Goal: Task Accomplishment & Management: Use online tool/utility

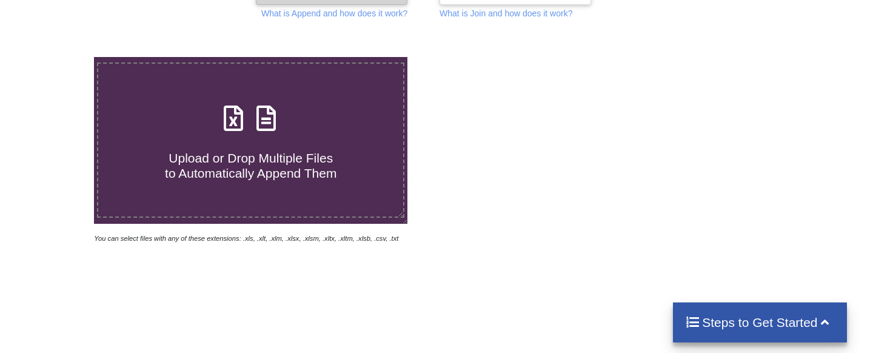
scroll to position [207, 0]
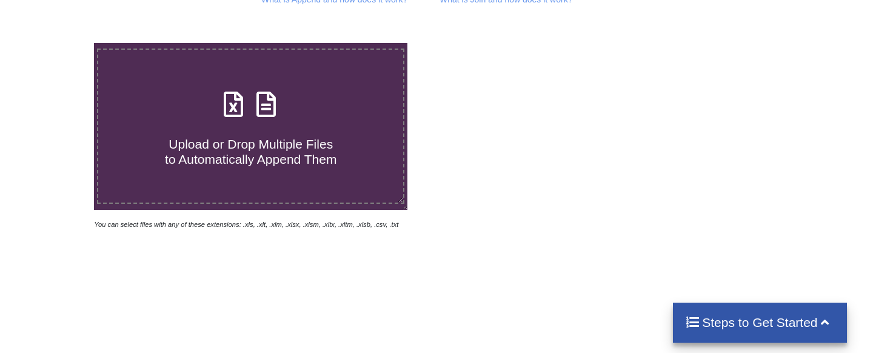
click at [310, 121] on h4 "Upload or Drop Multiple Files to Automatically Append Them" at bounding box center [250, 144] width 305 height 46
click at [59, 43] on input "Upload or Drop Multiple Files to Automatically Append Them" at bounding box center [59, 43] width 0 height 0
type input "C:\fakepath\1760424707470.xlsx"
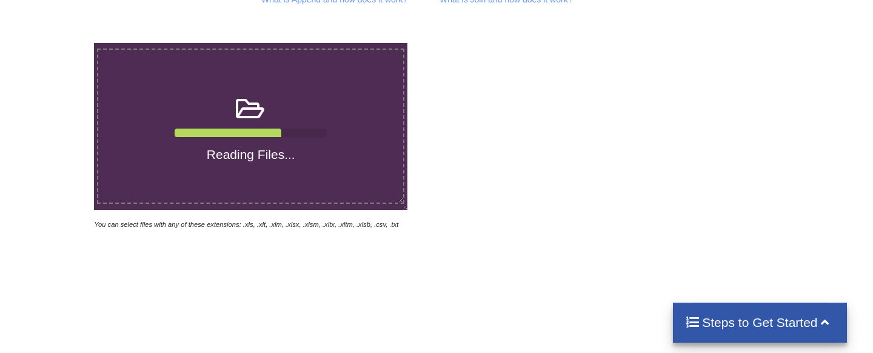
scroll to position [69, 0]
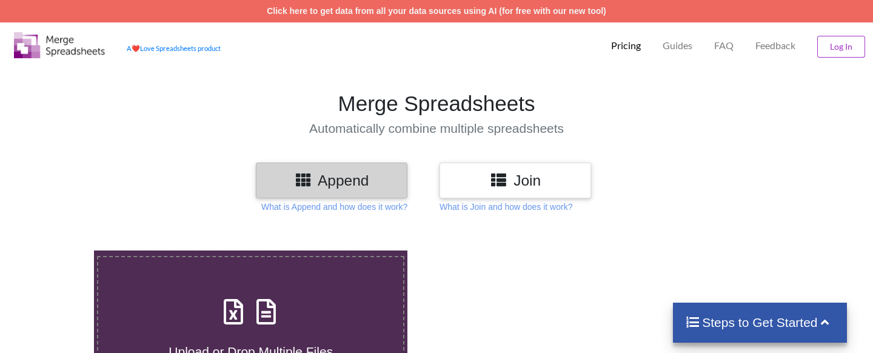
scroll to position [69, 0]
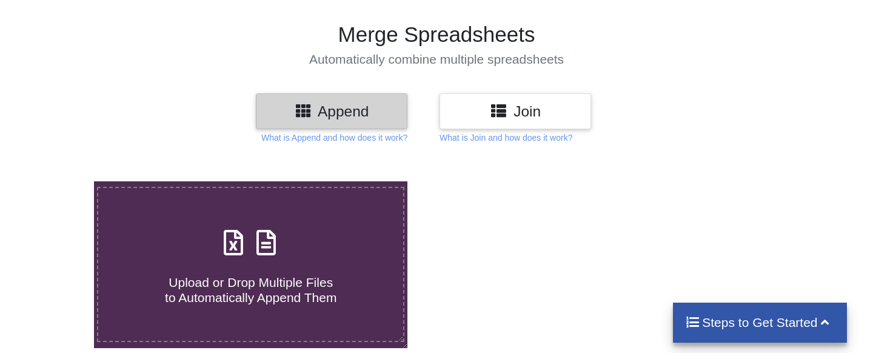
click at [301, 259] on h4 "Upload or Drop Multiple Files to Automatically Append Them" at bounding box center [250, 282] width 305 height 46
click at [59, 181] on input "Upload or Drop Multiple Files to Automatically Append Them" at bounding box center [59, 181] width 0 height 0
type input "C:\fakepath\1760424707470.xlsx"
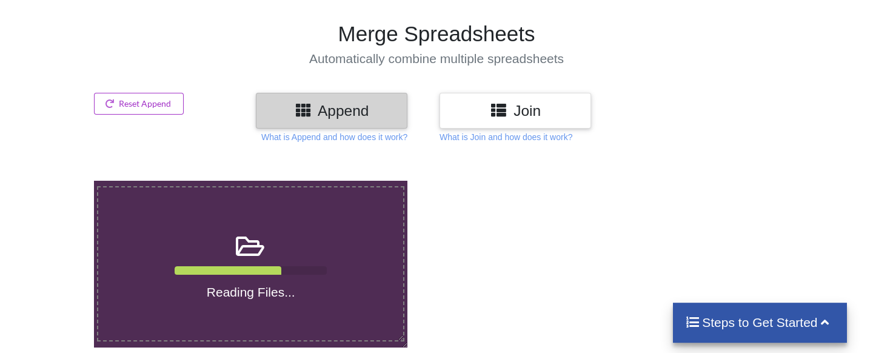
scroll to position [63, 0]
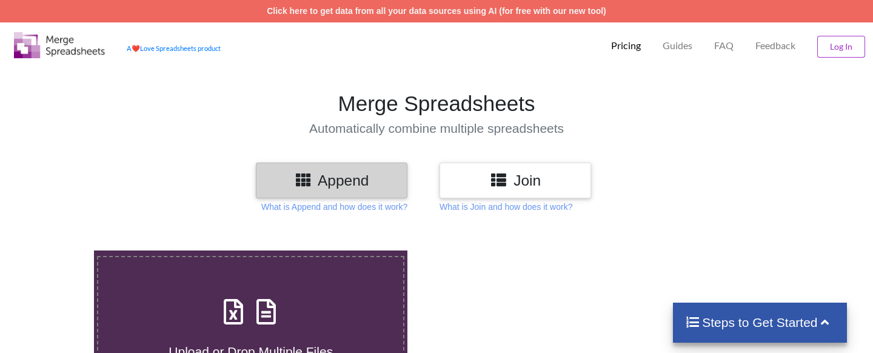
scroll to position [138, 0]
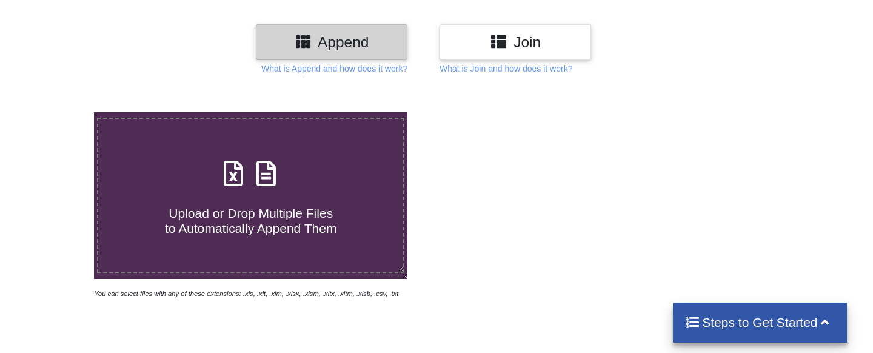
click at [252, 206] on span "Upload or Drop Multiple Files to Automatically Append Them" at bounding box center [251, 220] width 172 height 29
click at [59, 112] on input "Upload or Drop Multiple Files to Automatically Append Them" at bounding box center [59, 112] width 0 height 0
type input "C:\fakepath\1.xlsx"
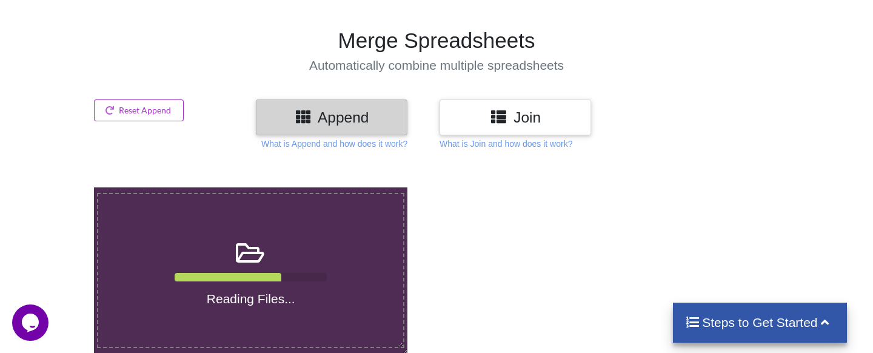
scroll to position [0, 0]
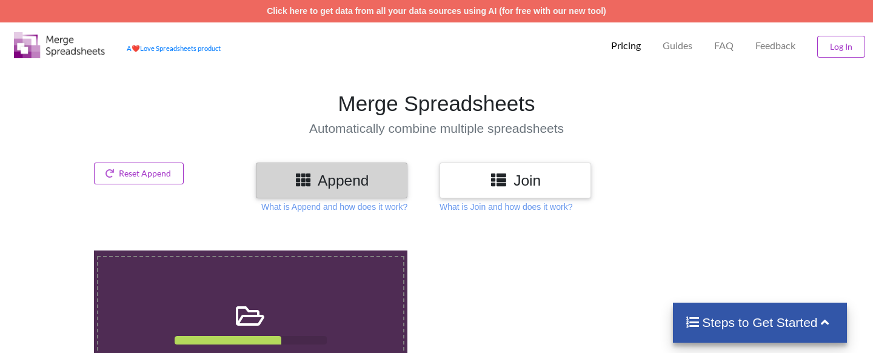
click at [499, 250] on div at bounding box center [621, 343] width 371 height 187
click at [348, 172] on h3 "Append" at bounding box center [331, 181] width 133 height 18
click at [503, 180] on icon at bounding box center [499, 179] width 18 height 15
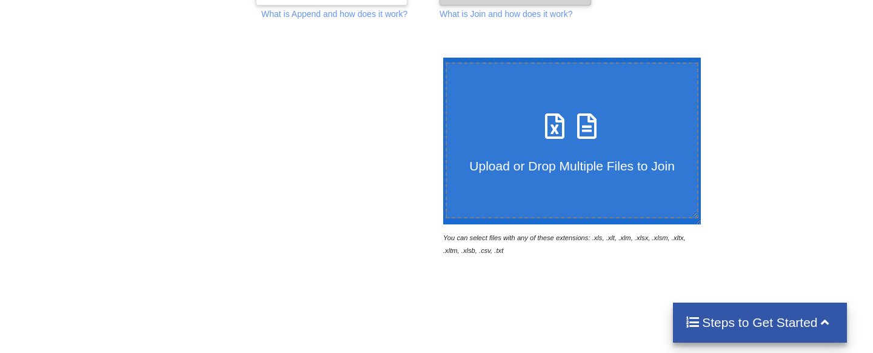
scroll to position [207, 0]
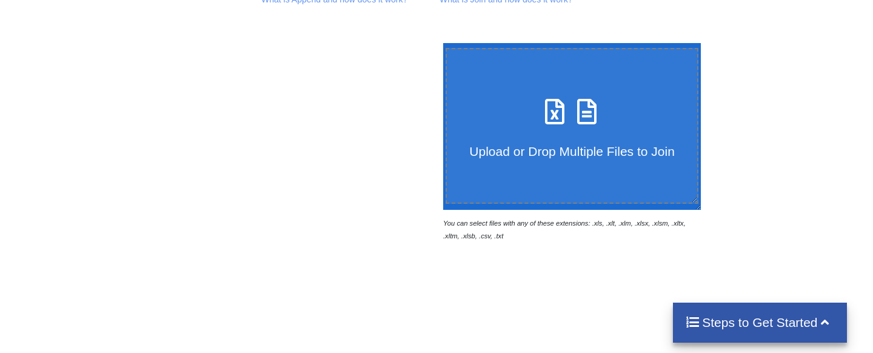
click at [570, 96] on icon at bounding box center [555, 105] width 30 height 25
click at [440, 43] on input "Upload or Drop Multiple Files to Join" at bounding box center [440, 43] width 0 height 0
type input "C:\fakepath\1.xlsx"
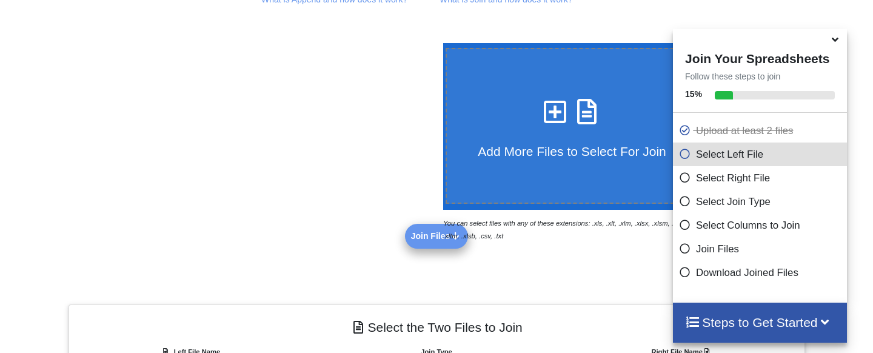
scroll to position [391, 0]
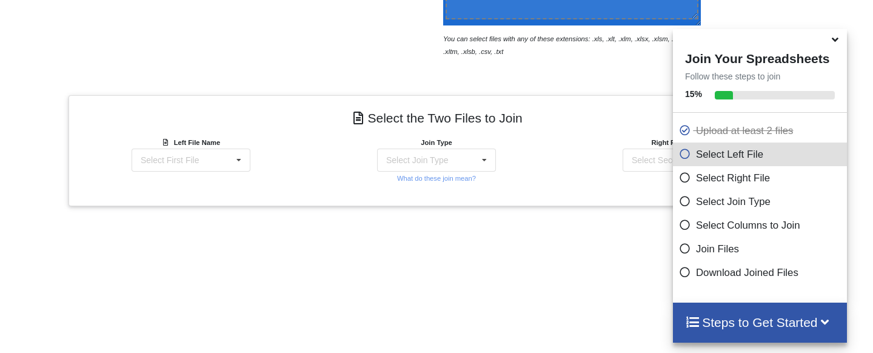
click at [836, 43] on icon at bounding box center [835, 37] width 13 height 11
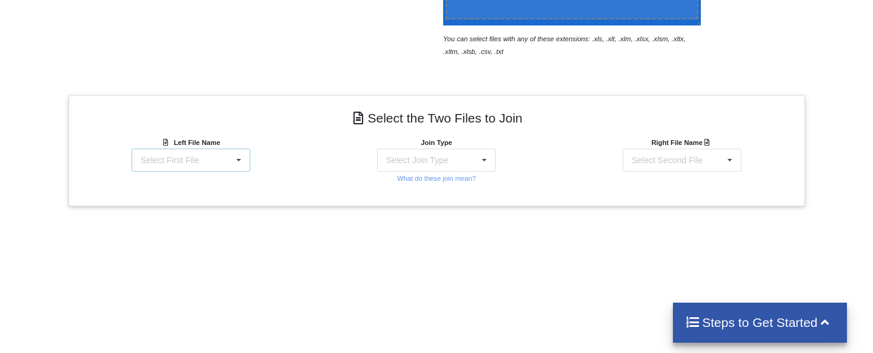
click at [227, 148] on div "Select First File 1.xlsx : Sheet1 2.xlsx : Sheet1" at bounding box center [191, 159] width 119 height 23
click at [327, 136] on div "Join Type Select Join Type INNER JOIN LEFT JOIN RIGHT JOIN FULL JOIN What do th…" at bounding box center [436, 160] width 245 height 48
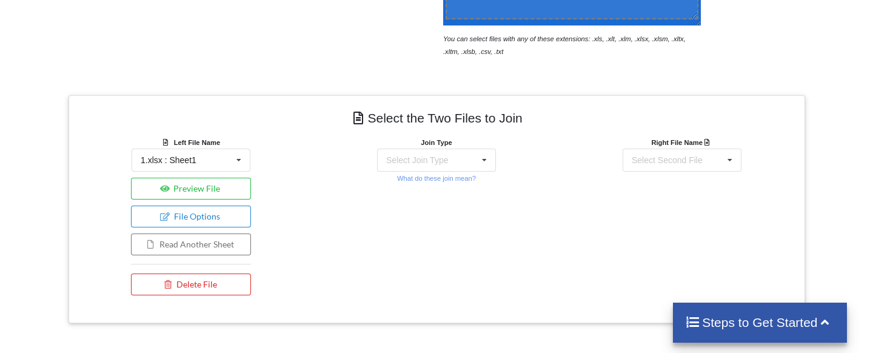
scroll to position [0, 0]
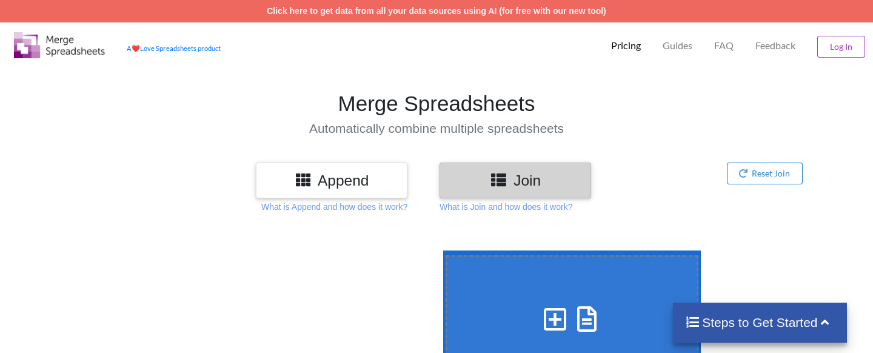
click at [335, 179] on h3 "Append" at bounding box center [331, 181] width 133 height 18
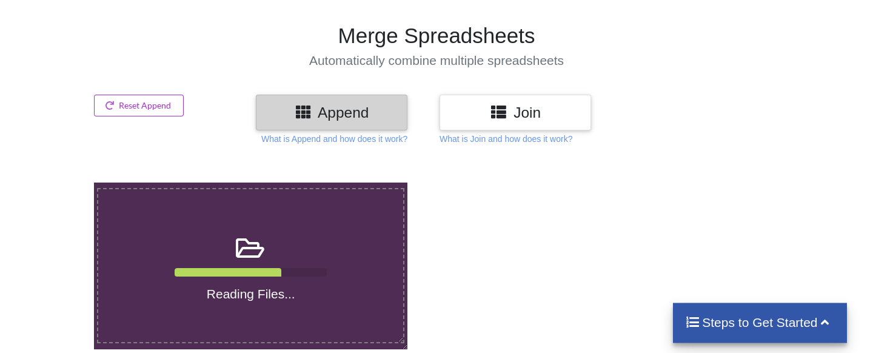
scroll to position [69, 0]
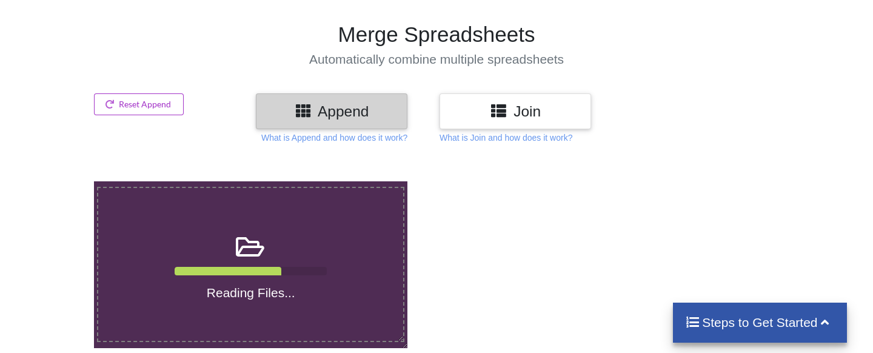
click at [238, 228] on icon at bounding box center [250, 240] width 30 height 25
click at [59, 181] on input "Reading Files..." at bounding box center [59, 181] width 0 height 0
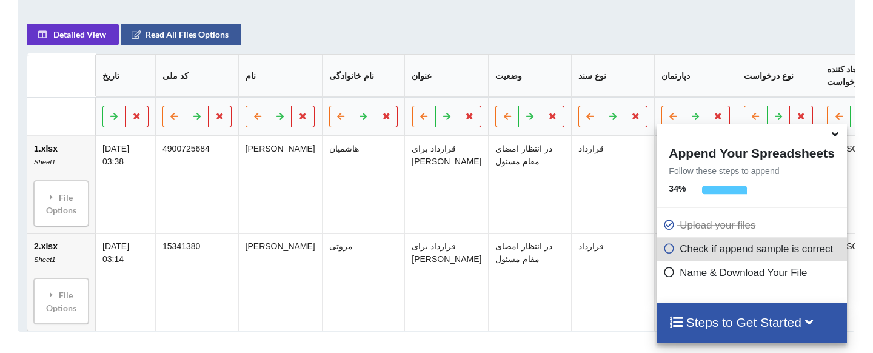
scroll to position [575, 0]
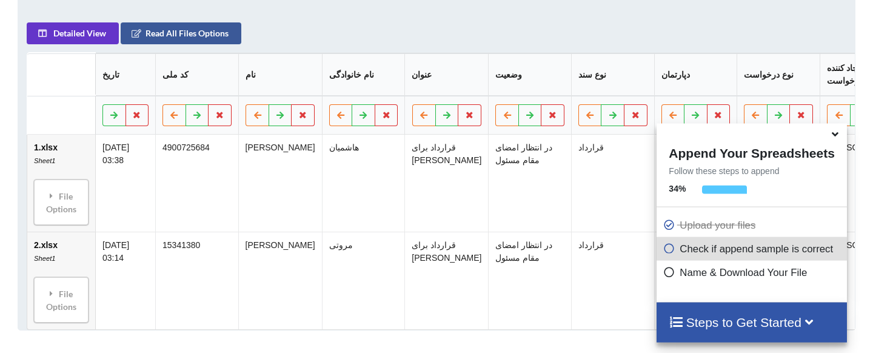
click at [837, 136] on icon at bounding box center [835, 132] width 13 height 11
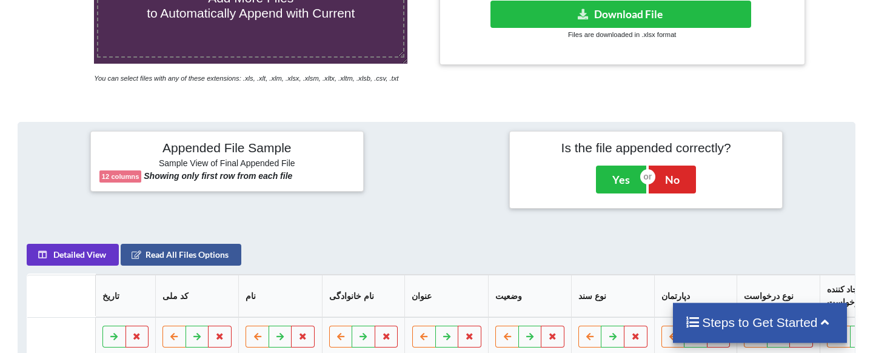
scroll to position [229, 0]
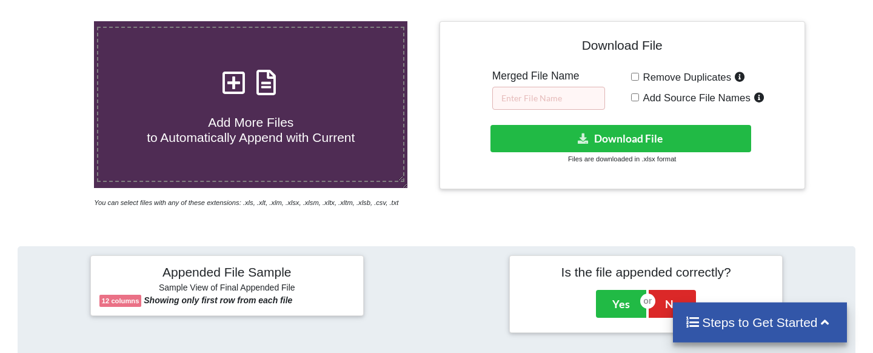
click at [234, 64] on icon at bounding box center [234, 76] width 30 height 25
click at [59, 21] on input "Add More Files to Automatically Append with Current" at bounding box center [59, 21] width 0 height 0
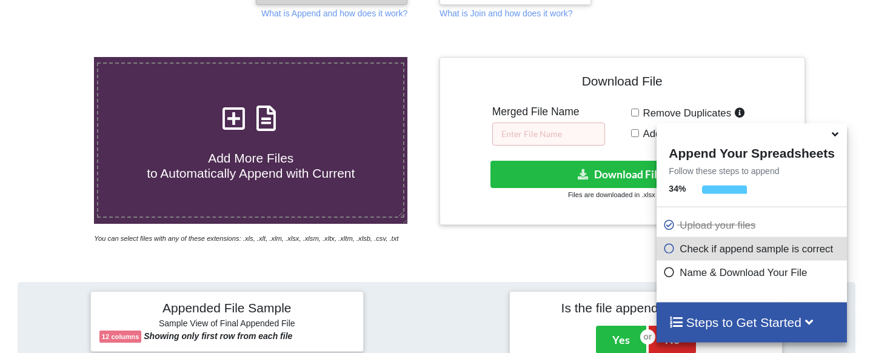
scroll to position [161, 0]
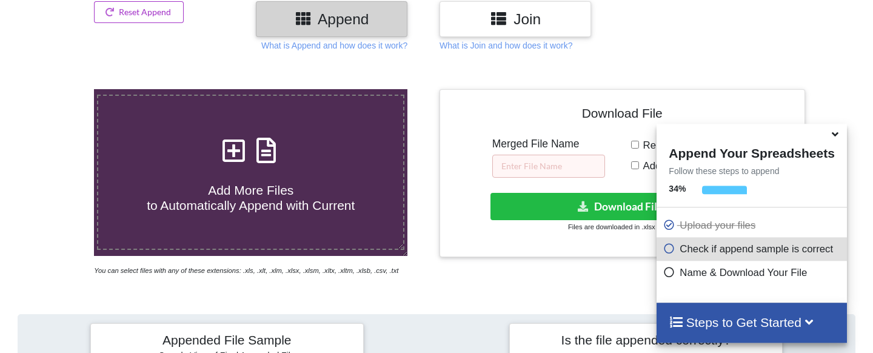
click at [237, 132] on icon at bounding box center [234, 144] width 30 height 25
click at [59, 89] on input "Add More Files to Automatically Append with Current" at bounding box center [59, 89] width 0 height 0
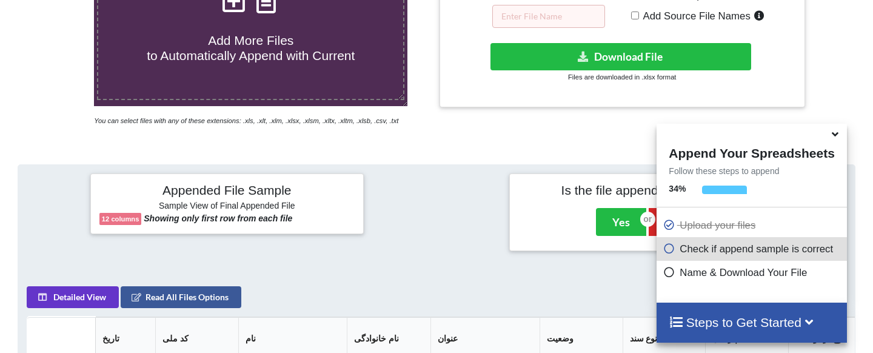
scroll to position [35, 0]
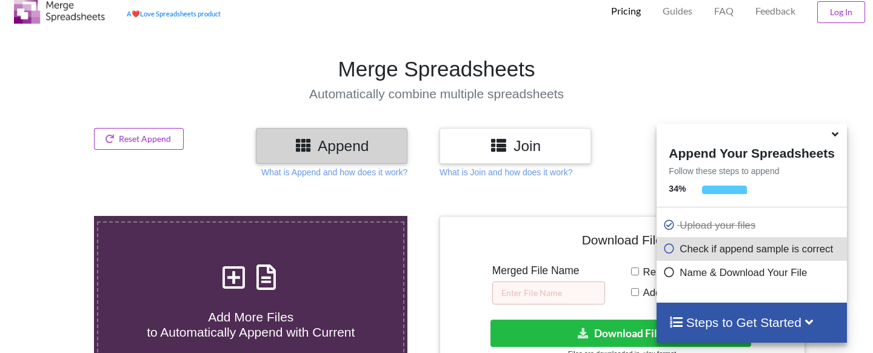
click at [231, 258] on icon at bounding box center [234, 270] width 30 height 25
click at [59, 216] on input "Add More Files to Automatically Append with Current" at bounding box center [59, 216] width 0 height 0
type input "C:\fakepath\7.xlsx"
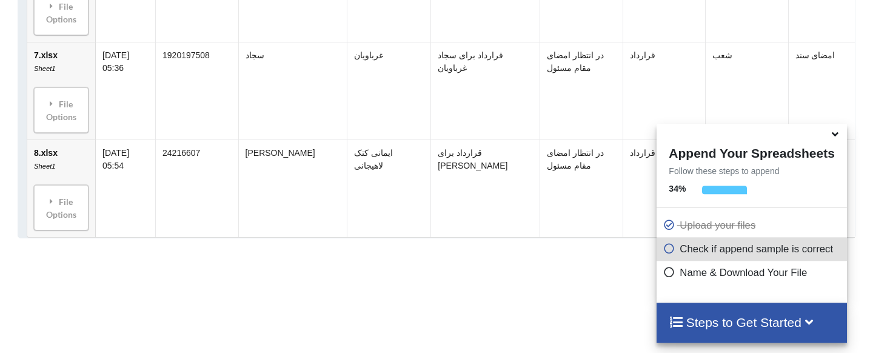
scroll to position [1266, 0]
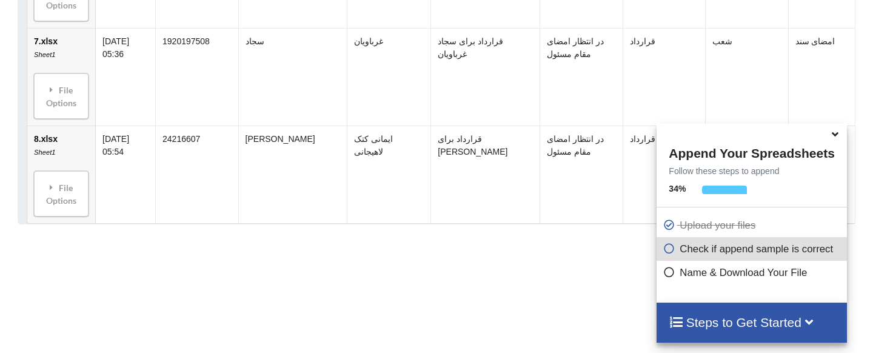
click at [662, 252] on icon at bounding box center [668, 246] width 12 height 10
click at [836, 138] on icon at bounding box center [835, 132] width 13 height 11
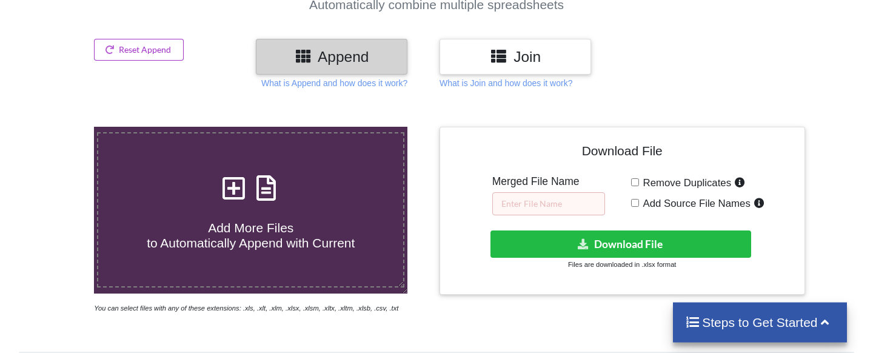
scroll to position [161, 0]
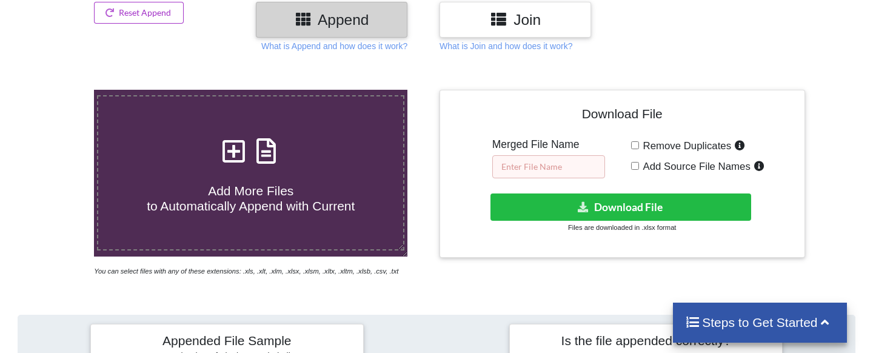
click at [531, 155] on input "text" at bounding box center [548, 166] width 113 height 23
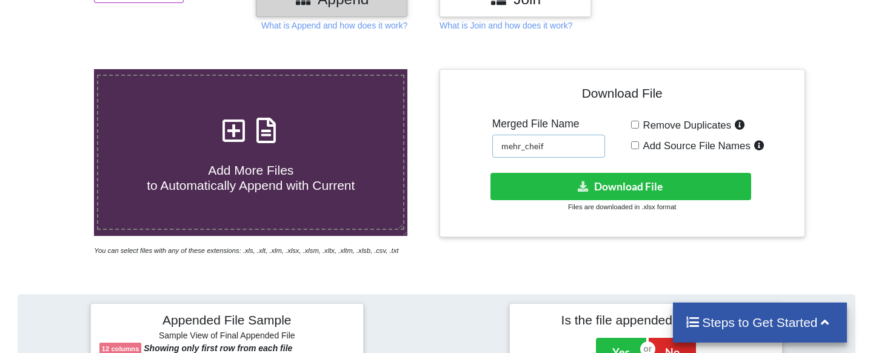
scroll to position [207, 0]
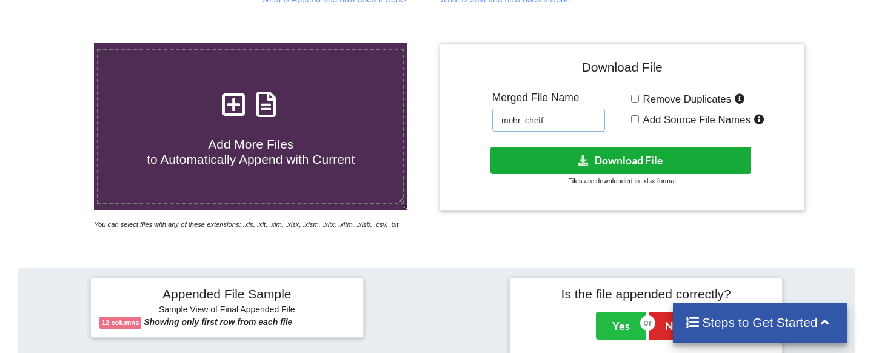
type input "mehr_cheif"
click at [601, 147] on button "Download File" at bounding box center [620, 160] width 260 height 27
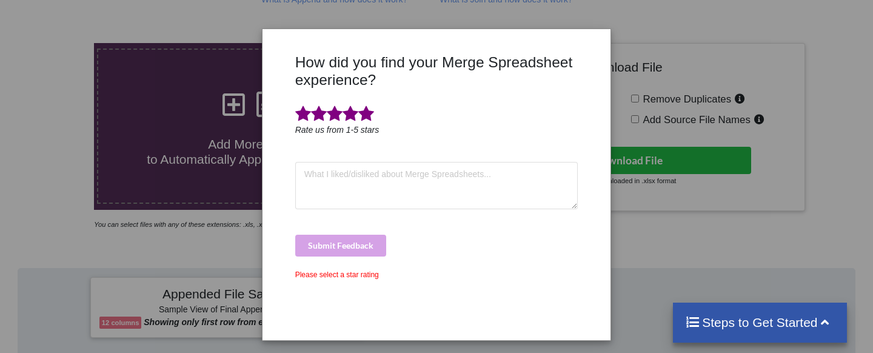
click at [364, 116] on span at bounding box center [366, 113] width 16 height 17
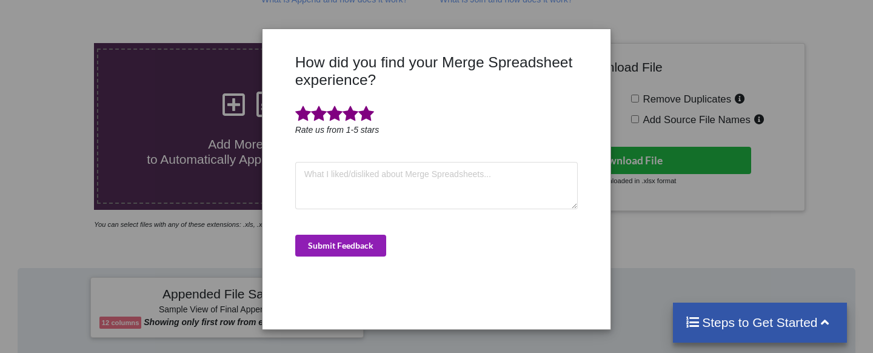
click at [351, 242] on button "Submit Feedback" at bounding box center [340, 246] width 91 height 22
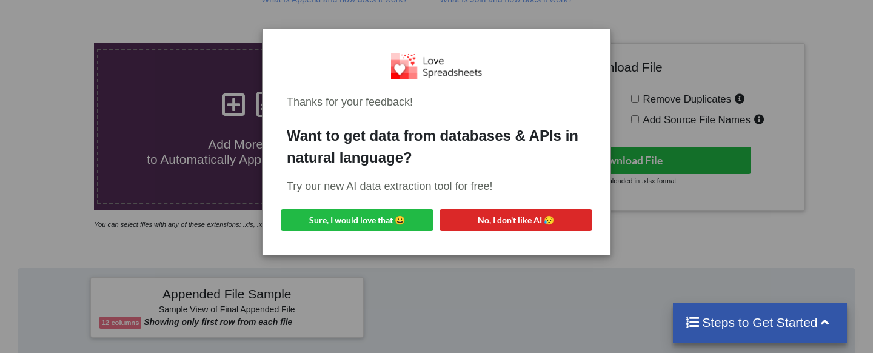
click at [671, 252] on div "Thanks for your feedback! Want to get data from databases & APIs in natural lan…" at bounding box center [436, 176] width 873 height 353
click at [339, 225] on button "Sure, I would love that 😀" at bounding box center [357, 220] width 153 height 22
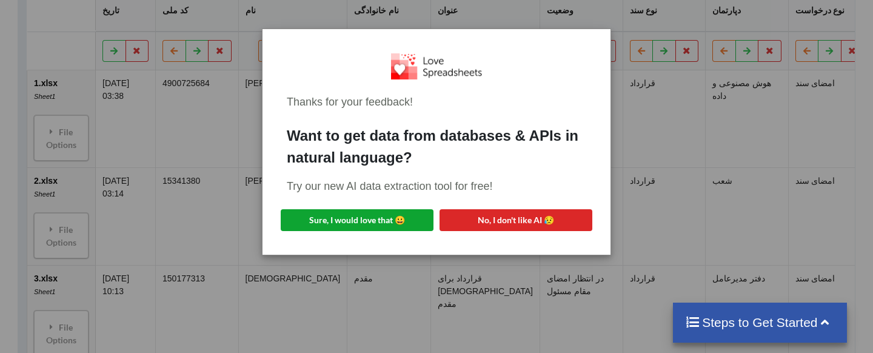
scroll to position [553, 0]
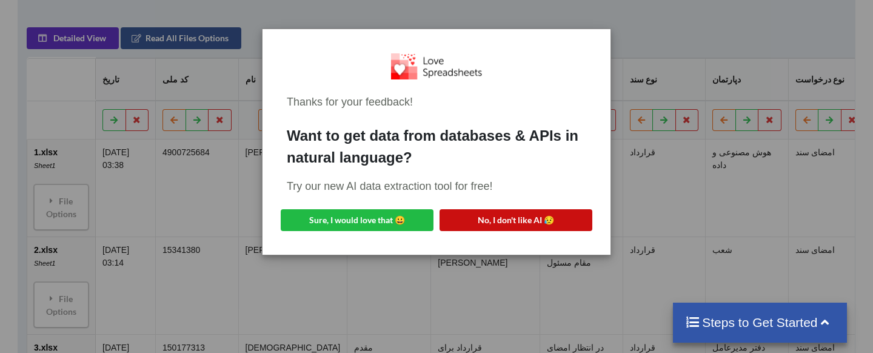
click at [540, 219] on button "No, I don't like AI 😥" at bounding box center [515, 220] width 153 height 22
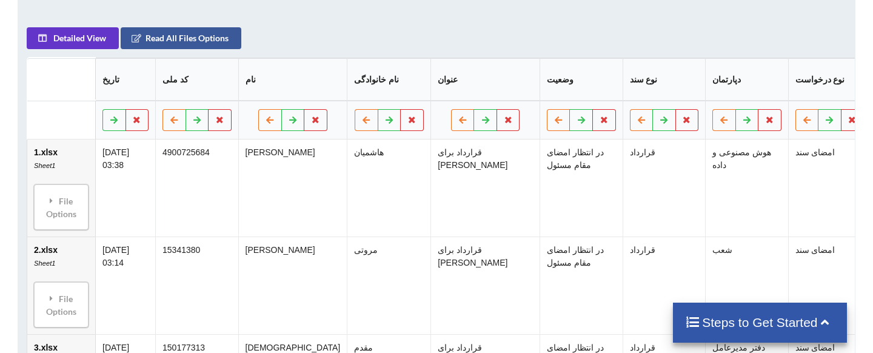
click at [212, 139] on td "4900725684" at bounding box center [196, 187] width 83 height 97
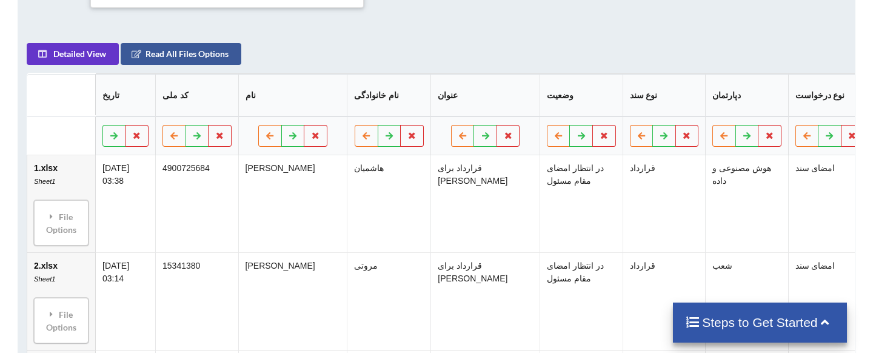
scroll to position [415, 0]
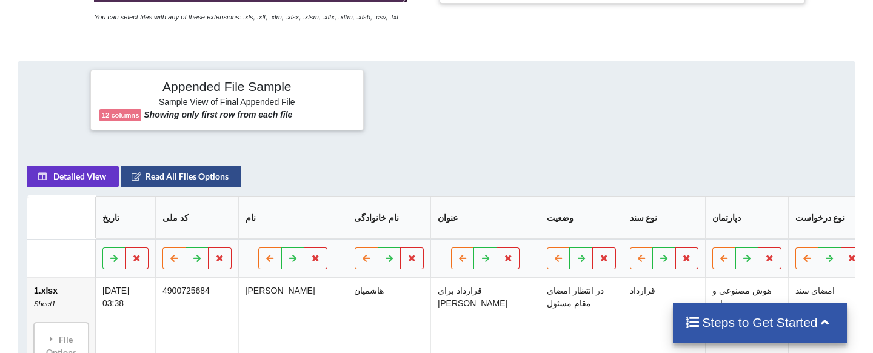
click at [186, 165] on button "Read All Files Options" at bounding box center [181, 176] width 121 height 22
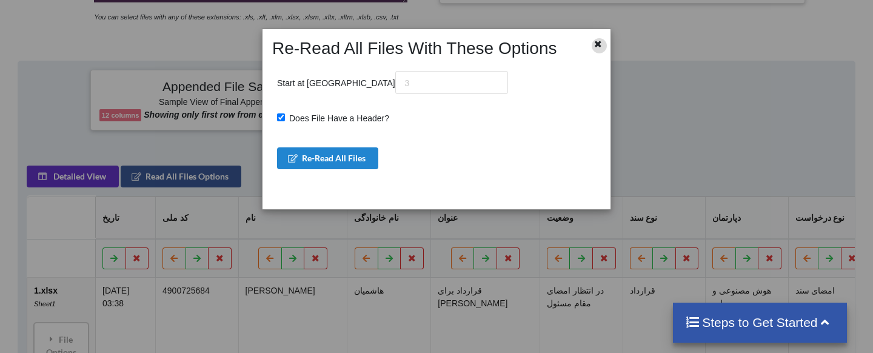
click at [599, 46] on icon at bounding box center [598, 42] width 10 height 8
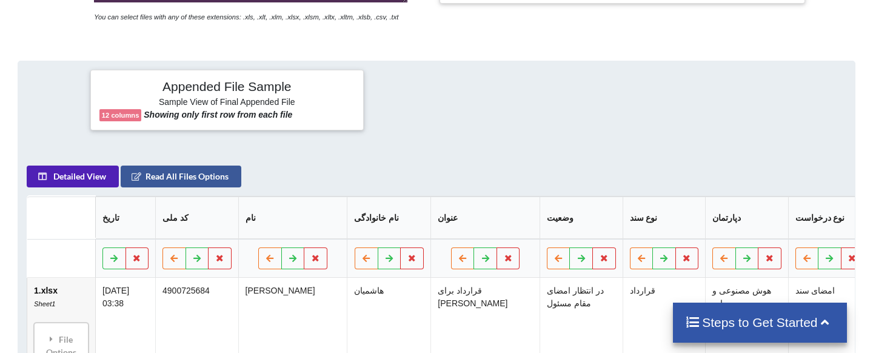
click at [72, 165] on button "Detailed View" at bounding box center [73, 176] width 92 height 22
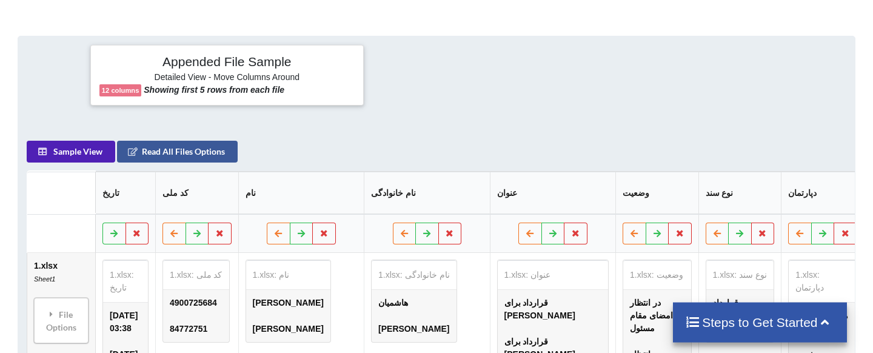
scroll to position [484, 0]
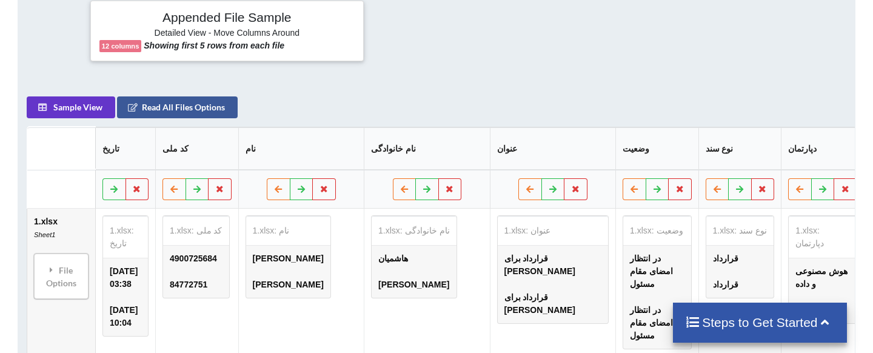
click at [224, 272] on td "84772751" at bounding box center [195, 285] width 65 height 26
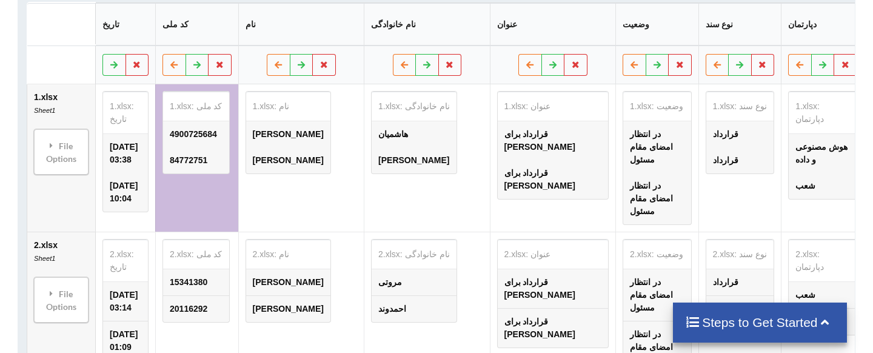
scroll to position [622, 0]
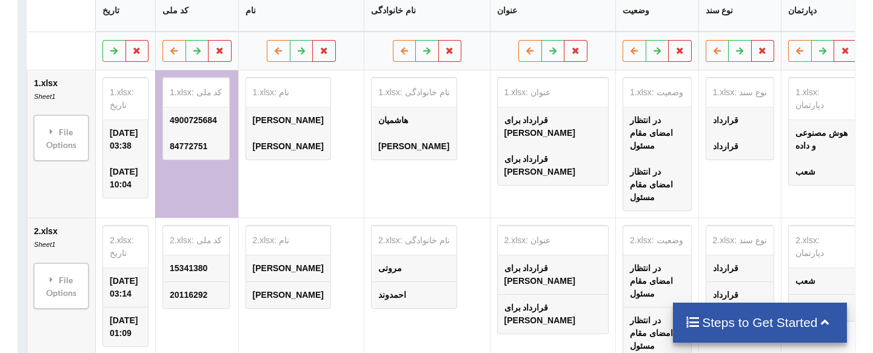
click at [212, 77] on table "1.xlsx: کد ملی 4900725684 84772751" at bounding box center [195, 118] width 67 height 83
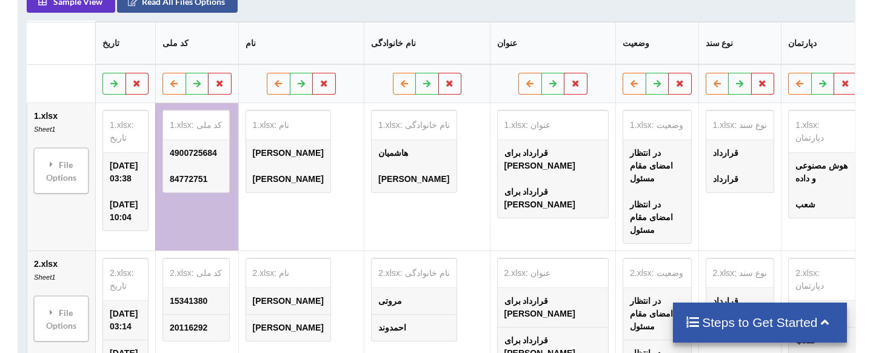
scroll to position [621, 0]
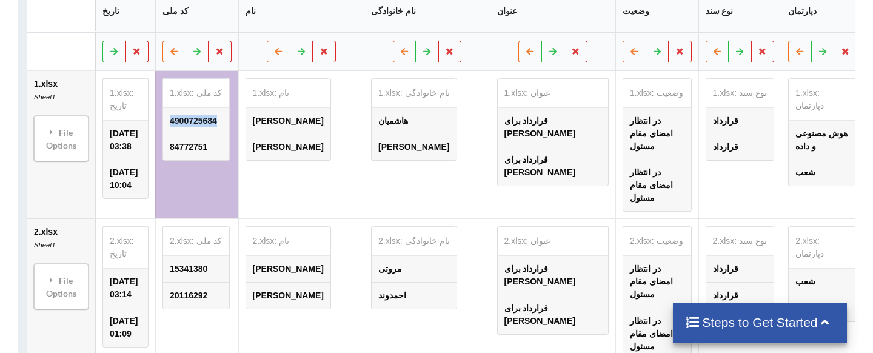
click at [206, 108] on td "4900725684" at bounding box center [195, 121] width 65 height 26
click at [201, 108] on td "4900725684" at bounding box center [195, 121] width 65 height 26
click at [196, 134] on td "84772751" at bounding box center [195, 147] width 65 height 26
click at [48, 119] on div "File Options" at bounding box center [61, 138] width 47 height 38
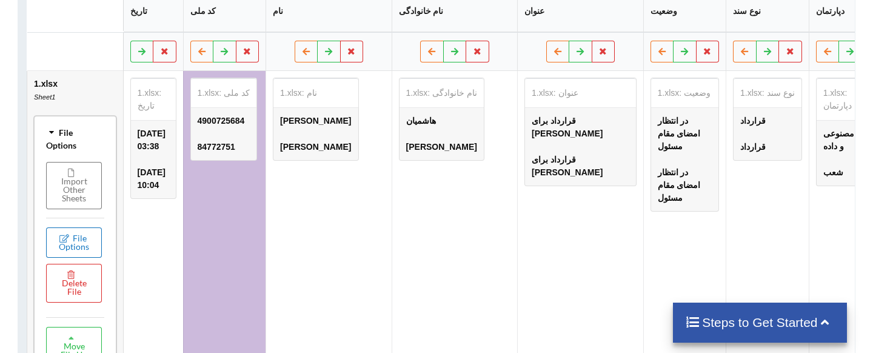
click at [81, 227] on button "File Options" at bounding box center [74, 242] width 56 height 30
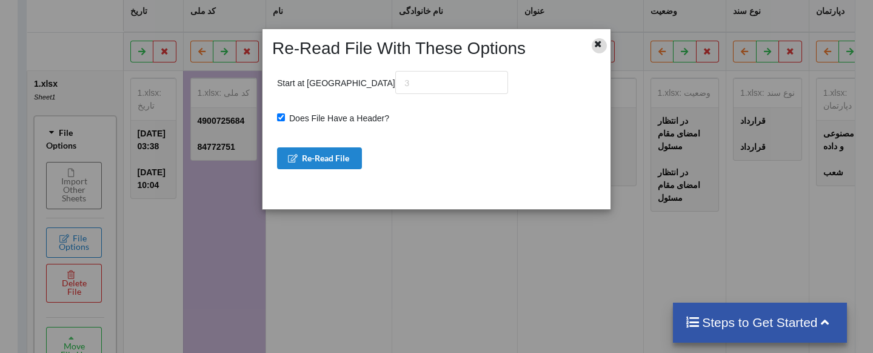
click at [598, 45] on icon at bounding box center [598, 42] width 10 height 8
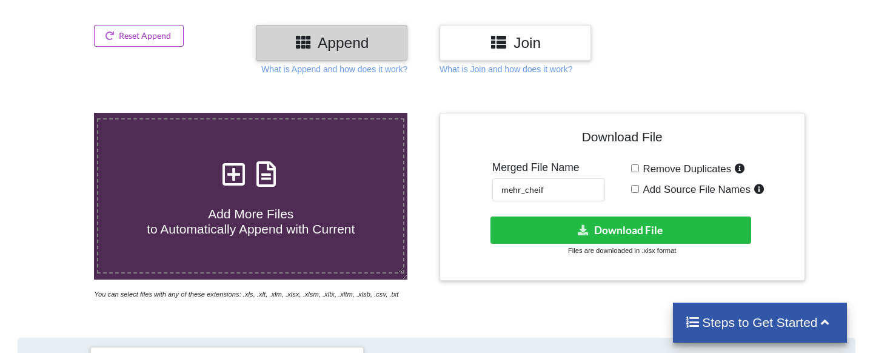
scroll to position [0, 0]
